Goal: Task Accomplishment & Management: Use online tool/utility

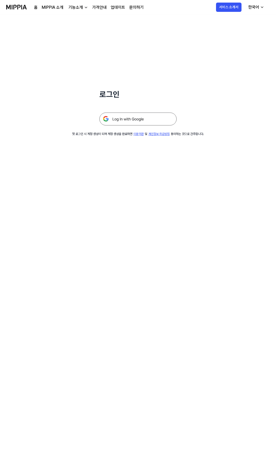
click at [125, 120] on img at bounding box center [137, 119] width 77 height 13
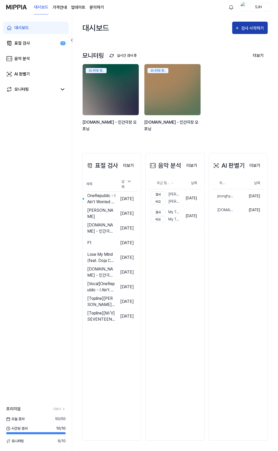
click at [235, 31] on div "검사 시작하기" at bounding box center [250, 28] width 30 height 7
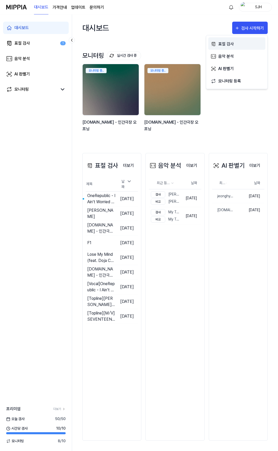
click at [236, 44] on div "표절 검사" at bounding box center [240, 44] width 45 height 7
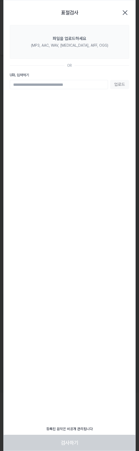
drag, startPoint x: 103, startPoint y: 177, endPoint x: 97, endPoint y: 178, distance: 5.6
click at [100, 177] on div "표절검사 닫기 파일을 업로드하세요 (MP3, AAC, WAV, [MEDICAL_DATA], AIFF, OGG) OR URL 입력하기 업로드 등…" at bounding box center [69, 225] width 132 height 451
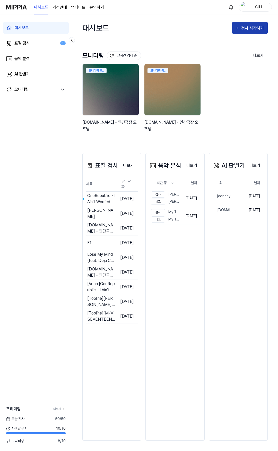
click at [249, 28] on div "검사 시작하기" at bounding box center [253, 28] width 24 height 7
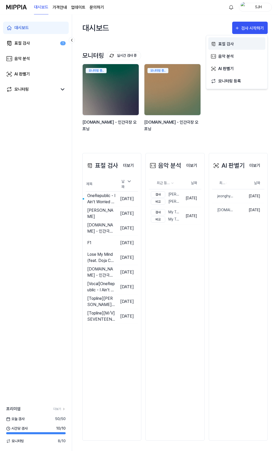
click at [233, 44] on div "표절 검사" at bounding box center [240, 44] width 45 height 7
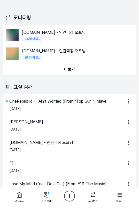
click at [72, 196] on html "대시보드 가격안내 업데이트 문의하기 SJH 대시보드 표절 검사 1 음악 분석 AI 판별기 모니터링 프리미엄 더보기 [DATE] 검사 50 / …" at bounding box center [69, 105] width 139 height 210
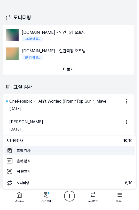
click at [37, 148] on 표절검사 "표절 검사" at bounding box center [69, 150] width 130 height 9
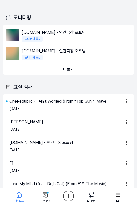
click at [67, 196] on html "대시보드 가격안내 업데이트 문의하기 SJH 대시보드 표절 검사 1 음악 분석 AI 판별기 모니터링 프리미엄 더보기 [DATE] 검사 50 / …" at bounding box center [68, 105] width 137 height 210
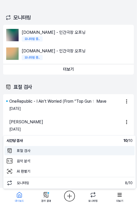
click at [50, 151] on 표절검사 "표절 검사" at bounding box center [69, 150] width 130 height 9
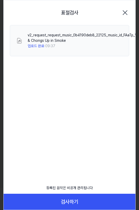
click at [122, 13] on icon "button" at bounding box center [125, 13] width 8 height 8
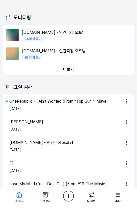
click at [69, 195] on html "대시보드 가격안내 업데이트 문의하기 SJH 대시보드 표절 검사 1 음악 분석 AI 판별기 모니터링 프리미엄 더보기 [DATE] 검사 50 / …" at bounding box center [68, 105] width 137 height 210
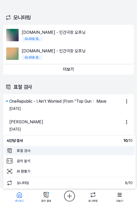
click at [60, 150] on 표절검사 "표절 검사" at bounding box center [69, 150] width 130 height 9
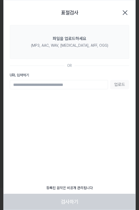
click at [79, 59] on section "파일을 업로드하세요 (MP3, AAC, WAV, FLAC, AIFF, OGG) OR URL 입력하기 업로드" at bounding box center [69, 62] width 131 height 74
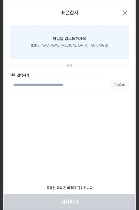
click at [81, 52] on label "파일을 업로드하세요 (MP3, AAC, WAV, [MEDICAL_DATA], AIFF, OGG)" at bounding box center [69, 42] width 119 height 34
click at [0, 0] on input "파일을 업로드하세요 (MP3, AAC, WAV, [MEDICAL_DATA], AIFF, OGG)" at bounding box center [0, 0] width 0 height 0
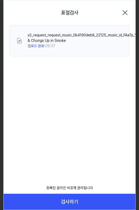
click at [125, 13] on icon "button" at bounding box center [125, 13] width 4 height 4
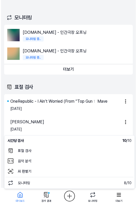
click at [67, 194] on html "대시보드 가격안내 업데이트 문의하기 SJH 대시보드 표절 검사 1 음악 분석 AI 판별기 모니터링 프리미엄 더보기 오늘 검사 50 / 50 시…" at bounding box center [68, 105] width 137 height 210
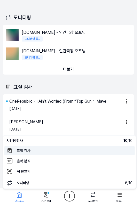
click at [45, 147] on 표절검사 "표절 검사" at bounding box center [69, 150] width 130 height 9
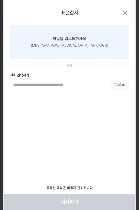
click at [67, 38] on div "파일을 업로드하세요" at bounding box center [69, 39] width 33 height 6
click at [0, 0] on input "파일을 업로드하세요 (MP3, AAC, WAV, [MEDICAL_DATA], AIFF, OGG)" at bounding box center [0, 0] width 0 height 0
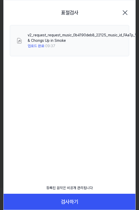
click at [127, 11] on icon "button" at bounding box center [125, 13] width 8 height 8
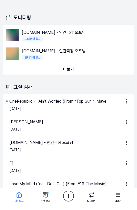
click at [96, 9] on div "모니터링 실시간 검사 중 더보기 모니터링 y2mate.com - 인간극장 오프닝 모니터링 중.. y2mate.com - 인간극장 오프닝 모니터…" at bounding box center [68, 40] width 130 height 80
click at [71, 196] on html "대시보드 가격안내 업데이트 문의하기 SJH 대시보드 표절 검사 1 음악 분석 AI 판별기 모니터링 프리미엄 더보기 [DATE] 검사 50 / …" at bounding box center [68, 105] width 137 height 210
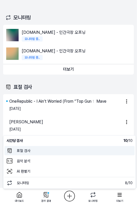
click at [38, 152] on 표절검사 "표절 검사" at bounding box center [69, 150] width 130 height 9
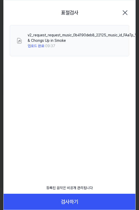
click at [126, 12] on icon "button" at bounding box center [125, 13] width 8 height 8
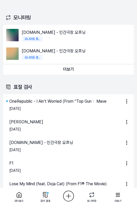
click at [69, 194] on html "대시보드 가격안내 업데이트 문의하기 SJH 대시보드 표절 검사 1 음악 분석 AI 판별기 모니터링 프리미엄 더보기 [DATE] 검사 50 / …" at bounding box center [68, 105] width 137 height 210
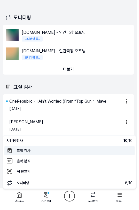
click at [42, 153] on 표절검사 "표절 검사" at bounding box center [69, 150] width 130 height 9
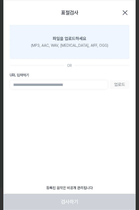
click at [54, 42] on label "파일을 업로드하세요 (MP3, AAC, WAV, [MEDICAL_DATA], AIFF, OGG)" at bounding box center [69, 42] width 119 height 34
click at [0, 0] on input "파일을 업로드하세요 (MP3, AAC, WAV, [MEDICAL_DATA], AIFF, OGG)" at bounding box center [0, 0] width 0 height 0
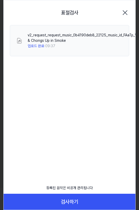
drag, startPoint x: 124, startPoint y: 13, endPoint x: 126, endPoint y: 1, distance: 12.3
click at [124, 13] on icon "button" at bounding box center [125, 13] width 4 height 4
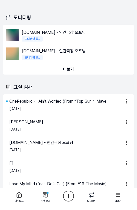
click at [70, 195] on html "대시보드 가격안내 업데이트 문의하기 SJH 대시보드 표절 검사 1 음악 분석 AI 판별기 모니터링 프리미엄 더보기 오늘 검사 50 / 50 시…" at bounding box center [68, 105] width 137 height 210
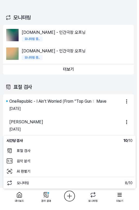
click at [67, 200] on html "대시보드 가격안내 업데이트 문의하기 SJH 대시보드 표절 검사 1 음악 분석 AI 판별기 모니터링 프리미엄 더보기 오늘 검사 50 / 50 시…" at bounding box center [69, 105] width 139 height 210
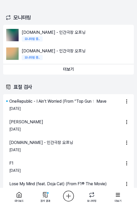
click at [67, 191] on html "대시보드 가격안내 업데이트 문의하기 SJH 대시보드 표절 검사 1 음악 분석 AI 판별기 모니터링 프리미엄 더보기 오늘 검사 50 / 50 시…" at bounding box center [68, 105] width 137 height 210
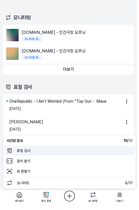
click at [43, 152] on 표절검사 "표절 검사" at bounding box center [69, 150] width 130 height 9
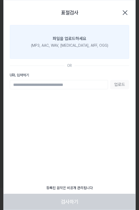
click at [60, 40] on div "파일을 업로드하세요" at bounding box center [69, 39] width 33 height 6
click at [0, 0] on input "파일을 업로드하세요 (MP3, AAC, WAV, FLAC, AIFF, OGG)" at bounding box center [0, 0] width 0 height 0
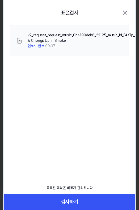
click at [127, 14] on icon "button" at bounding box center [125, 13] width 8 height 8
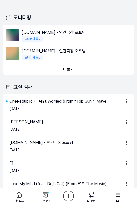
click at [65, 196] on html "대시보드 가격안내 업데이트 문의하기 SJH 대시보드 표절 검사 1 음악 분석 AI 판별기 모니터링 프리미엄 더보기 오늘 검사 50 / 50 시…" at bounding box center [68, 105] width 137 height 210
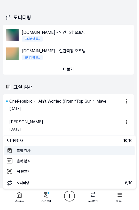
click at [50, 153] on 표절검사 "표절 검사" at bounding box center [69, 150] width 130 height 9
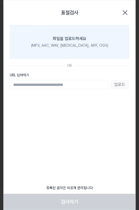
click at [86, 54] on label "파일을 업로드하세요 (MP3, AAC, WAV, FLAC, AIFF, OGG)" at bounding box center [69, 42] width 119 height 34
click at [0, 0] on input "파일을 업로드하세요 (MP3, AAC, WAV, FLAC, AIFF, OGG)" at bounding box center [0, 0] width 0 height 0
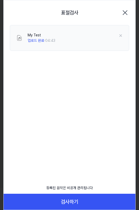
click at [125, 7] on div "표절검사 닫기" at bounding box center [69, 12] width 119 height 12
click at [125, 11] on icon "button" at bounding box center [125, 13] width 8 height 8
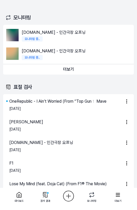
click at [37, 8] on div "모니터링 실시간 검사 중 더보기 모니터링 y2mate.com - 인간극장 오프닝 모니터링 중.. y2mate.com - 인간극장 오프닝 모니터…" at bounding box center [68, 40] width 130 height 80
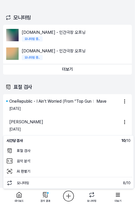
click at [70, 194] on html "대시보드 가격안내 업데이트 문의하기 SJH 대시보드 표절 검사 1 음악 분석 AI 판별기 모니터링 프리미엄 더보기 오늘 검사 50 / 50 시…" at bounding box center [68, 105] width 137 height 210
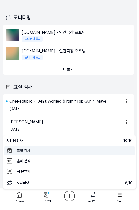
click at [44, 152] on 표절검사 "표절 검사" at bounding box center [69, 150] width 130 height 9
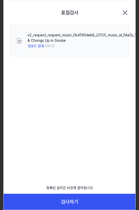
click at [123, 12] on icon "button" at bounding box center [125, 13] width 8 height 8
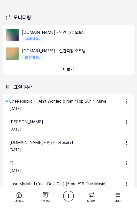
click at [71, 192] on html "대시보드 가격안내 업데이트 문의하기 SJH 대시보드 표절 검사 1 음악 분석 AI 판별기 모니터링 프리미엄 더보기 오늘 검사 50 / 50 시…" at bounding box center [68, 105] width 137 height 210
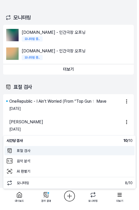
click at [58, 154] on 표절검사 "표절 검사" at bounding box center [69, 150] width 130 height 9
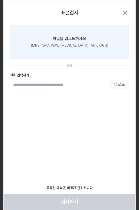
click at [66, 37] on div "파일을 업로드하세요" at bounding box center [69, 39] width 33 height 6
click at [0, 0] on input "파일을 업로드하세요 (MP3, AAC, WAV, FLAC, AIFF, OGG)" at bounding box center [0, 0] width 0 height 0
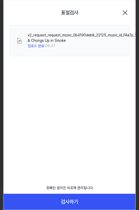
click at [125, 10] on icon "button" at bounding box center [125, 13] width 8 height 8
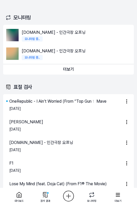
click at [66, 198] on html "대시보드 가격안내 업데이트 문의하기 SJH 대시보드 표절 검사 1 음악 분석 AI 판별기 모니터링 프리미엄 더보기 오늘 검사 50 / 50 시…" at bounding box center [68, 105] width 137 height 210
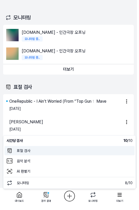
click at [56, 150] on 표절검사 "표절 검사" at bounding box center [69, 150] width 130 height 9
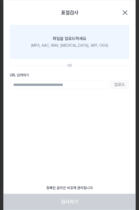
click at [68, 40] on div "파일을 업로드하세요" at bounding box center [69, 39] width 33 height 6
click at [0, 0] on input "파일을 업로드하세요 (MP3, AAC, WAV, FLAC, AIFF, OGG)" at bounding box center [0, 0] width 0 height 0
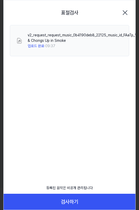
click at [127, 11] on icon "button" at bounding box center [125, 13] width 4 height 4
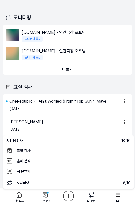
click at [68, 200] on html "대시보드 가격안내 업데이트 문의하기 SJH 대시보드 표절 검사 1 음악 분석 AI 판별기 모니터링 프리미엄 더보기 오늘 검사 50 / 50 시…" at bounding box center [68, 105] width 137 height 210
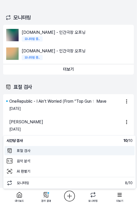
click at [41, 150] on 표절검사 "표절 검사" at bounding box center [69, 150] width 130 height 9
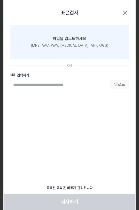
click at [88, 40] on label "파일을 업로드하세요 (MP3, AAC, WAV, FLAC, AIFF, OGG)" at bounding box center [69, 42] width 119 height 34
click at [0, 0] on input "파일을 업로드하세요 (MP3, AAC, WAV, FLAC, AIFF, OGG)" at bounding box center [0, 0] width 0 height 0
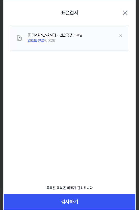
click at [128, 15] on icon "button" at bounding box center [125, 13] width 8 height 8
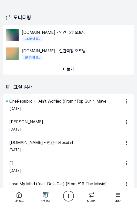
click at [87, 11] on div "모니터링" at bounding box center [68, 17] width 130 height 14
click at [71, 200] on html "대시보드 가격안내 업데이트 문의하기 SJH 대시보드 표절 검사 1 음악 분석 AI 판별기 모니터링 프리미엄 더보기 [DATE] 검사 50 / …" at bounding box center [68, 105] width 137 height 210
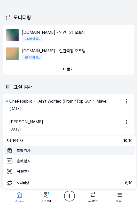
click at [57, 148] on 표절검사 "표절 검사" at bounding box center [69, 150] width 130 height 9
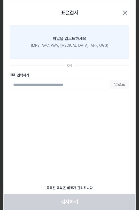
click at [66, 44] on div "(MP3, AAC, WAV, [MEDICAL_DATA], AIFF, OGG)" at bounding box center [69, 45] width 77 height 5
click at [0, 0] on input "파일을 업로드하세요 (MP3, AAC, WAV, [MEDICAL_DATA], AIFF, OGG)" at bounding box center [0, 0] width 0 height 0
